Goal: Task Accomplishment & Management: Complete application form

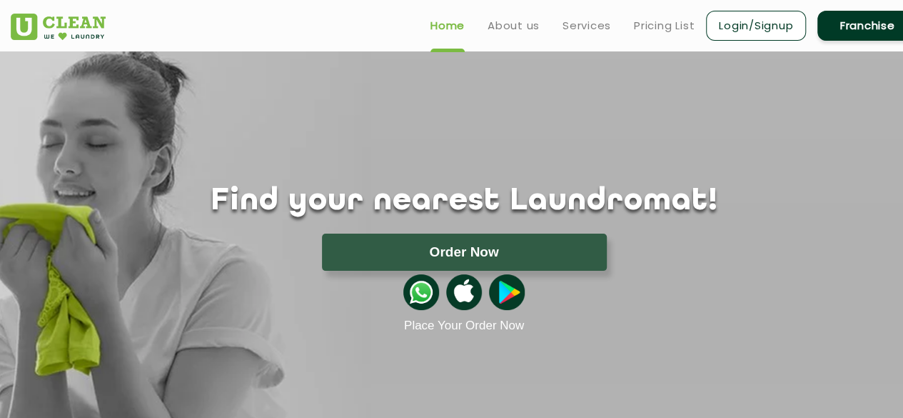
click at [854, 35] on link "Franchise" at bounding box center [867, 26] width 100 height 30
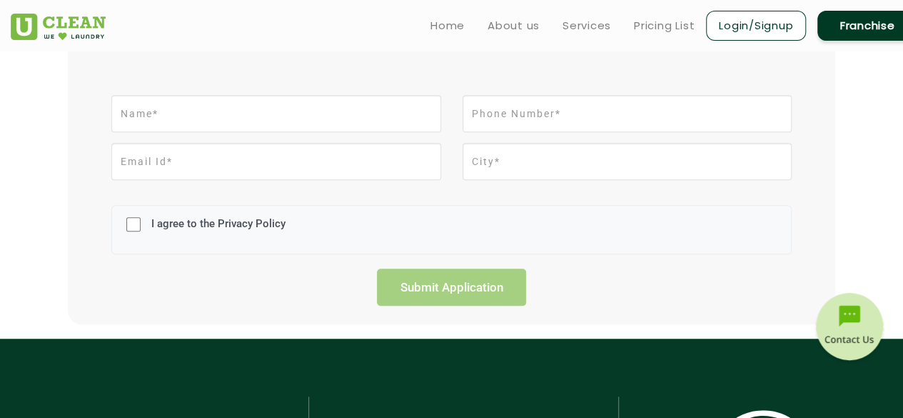
scroll to position [343, 0]
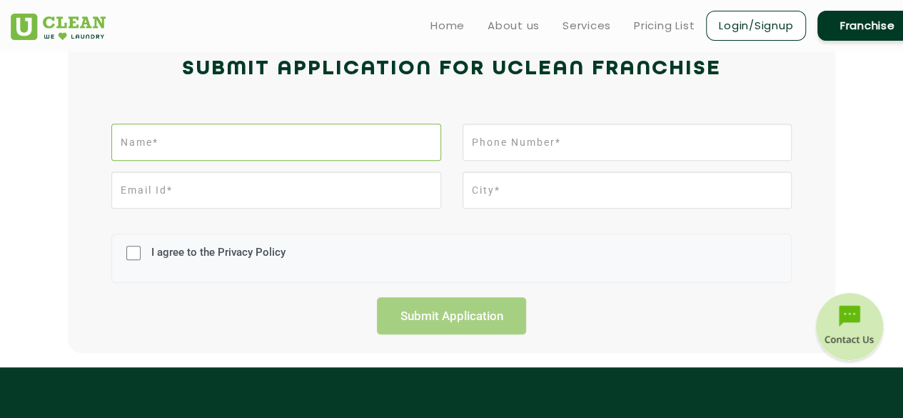
click at [213, 146] on input "text" at bounding box center [275, 141] width 329 height 37
type input "manish"
click at [204, 184] on input "email" at bounding box center [275, 189] width 329 height 37
type input "[EMAIL_ADDRESS][PERSON_NAME][DOMAIN_NAME]"
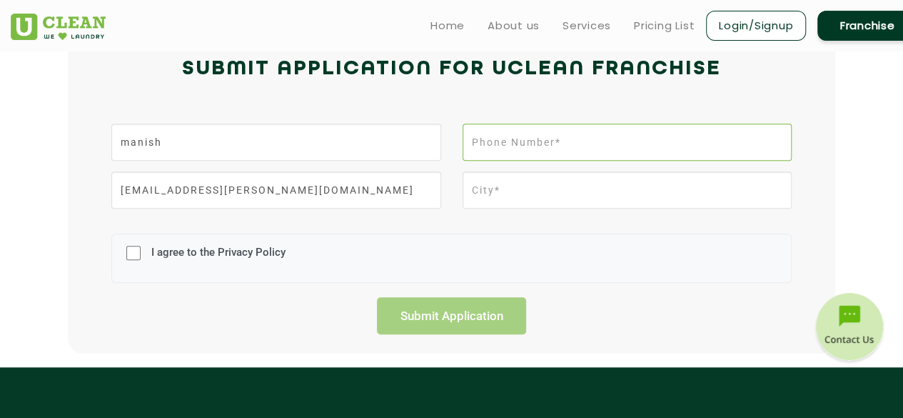
click at [510, 146] on input "tel" at bounding box center [627, 141] width 329 height 37
type input "9911102407"
click at [554, 183] on input "text" at bounding box center [627, 189] width 329 height 37
type input "[GEOGRAPHIC_DATA]"
click at [133, 251] on input "I agree to the Privacy Policy" at bounding box center [133, 252] width 14 height 37
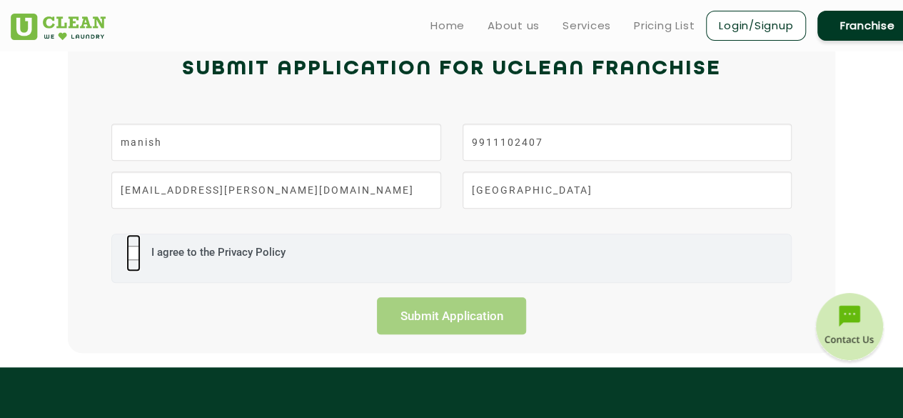
checkbox input "true"
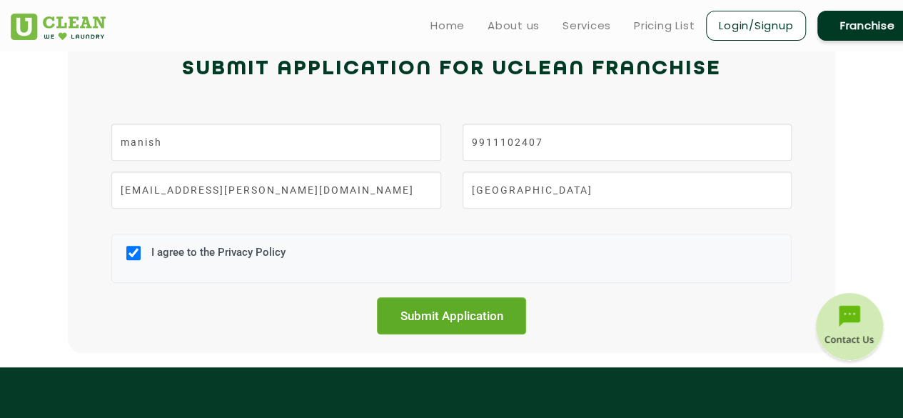
click at [428, 315] on input "Submit Application" at bounding box center [452, 315] width 150 height 37
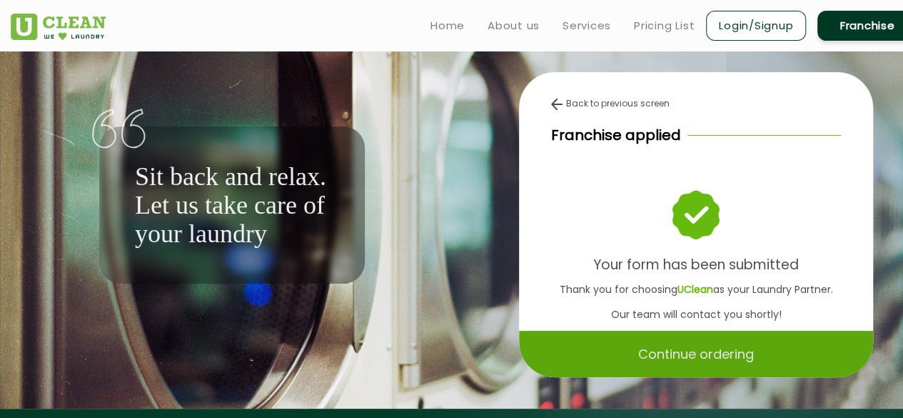
click at [638, 353] on p "Continue ordering" at bounding box center [696, 353] width 116 height 25
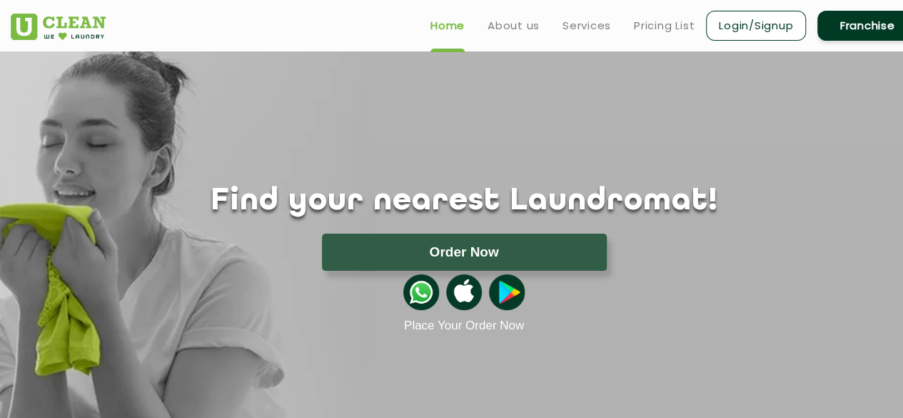
click at [499, 35] on ul "Home About us Services Pricing List Login/Signup Franchise" at bounding box center [668, 26] width 498 height 34
click at [501, 24] on link "About us" at bounding box center [514, 25] width 52 height 17
